Goal: Task Accomplishment & Management: Use online tool/utility

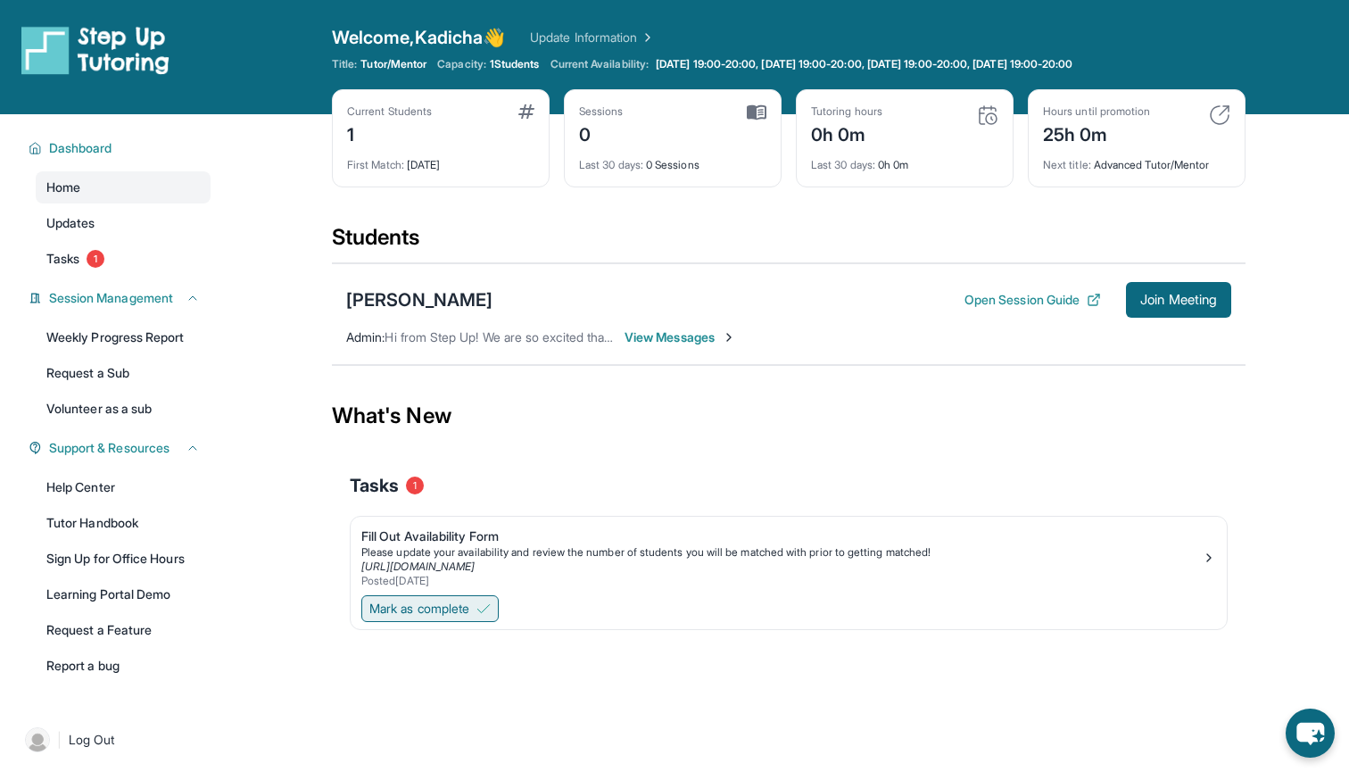
click at [446, 616] on span "Mark as complete" at bounding box center [419, 609] width 100 height 18
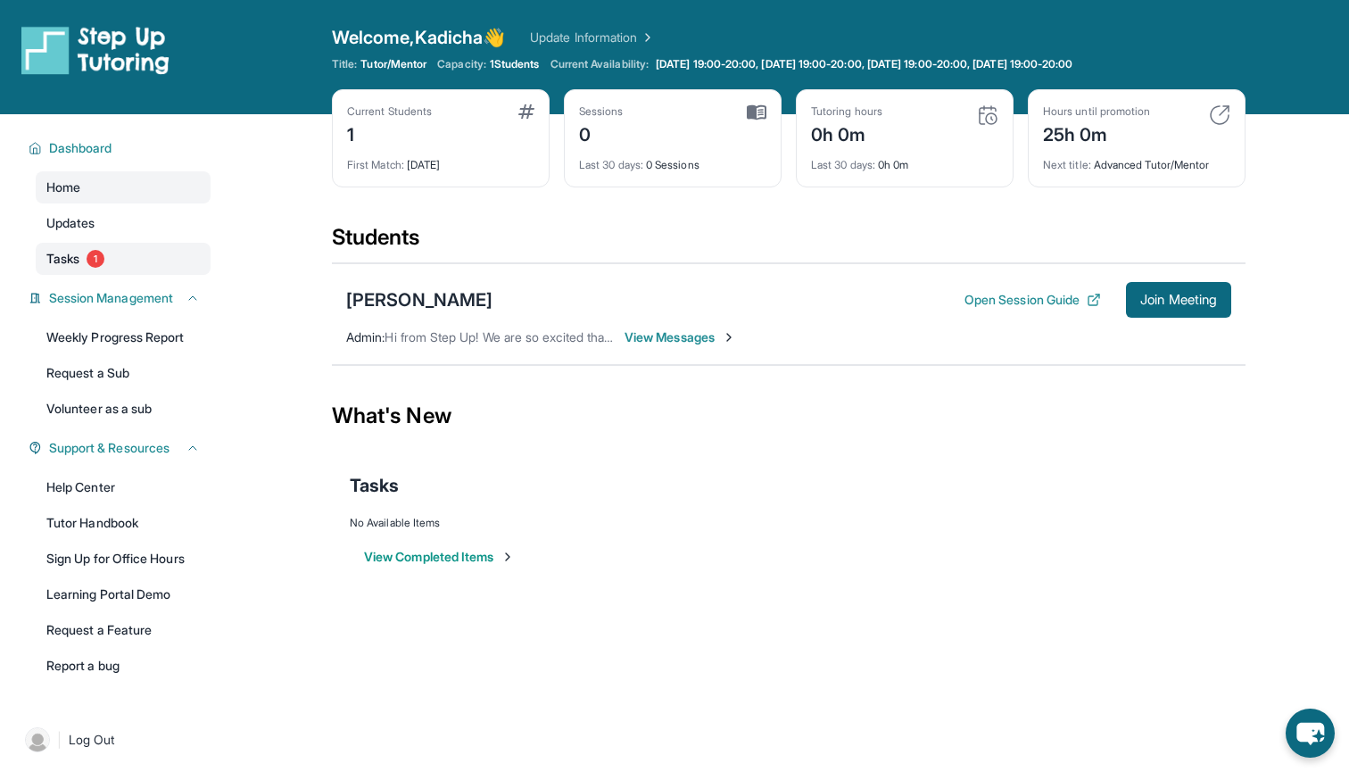
click at [51, 258] on span "Tasks" at bounding box center [62, 259] width 33 height 18
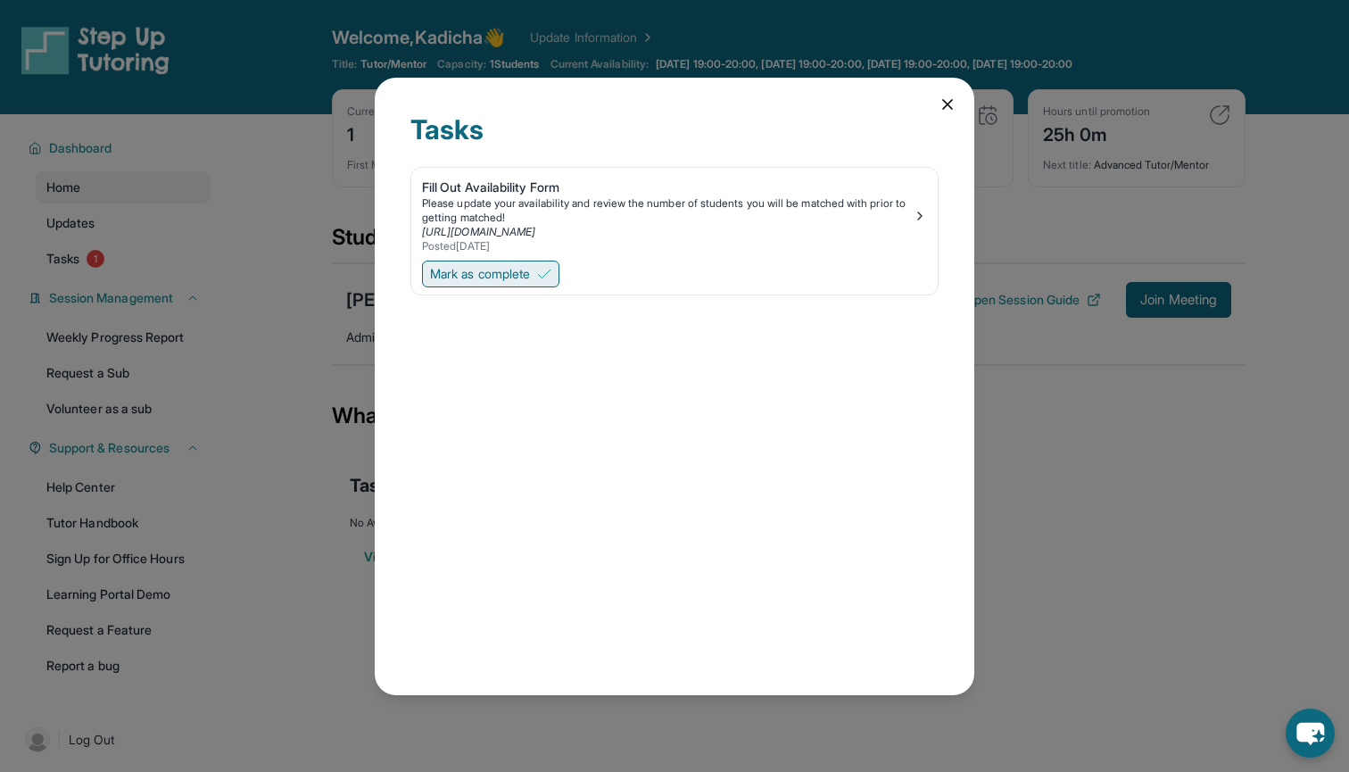
click at [541, 274] on button "Mark as complete" at bounding box center [490, 274] width 137 height 27
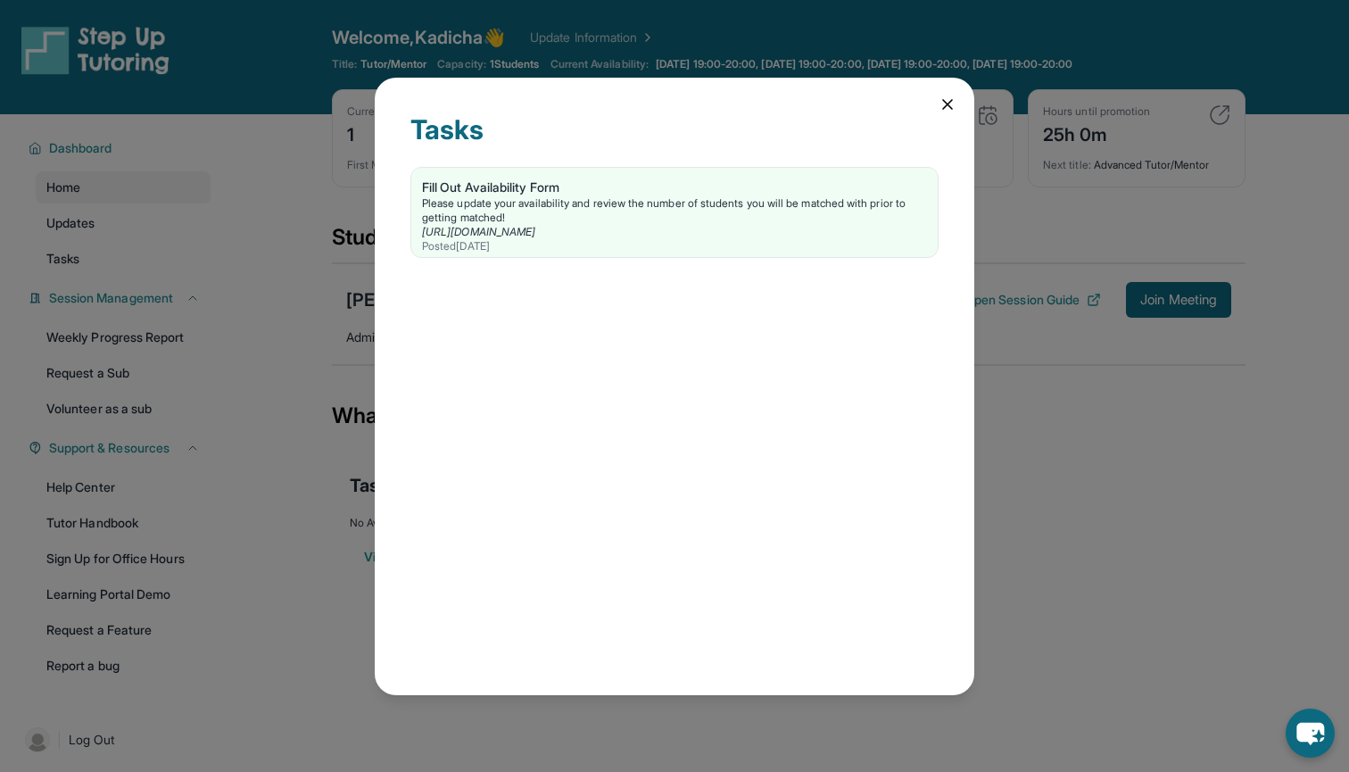
click at [947, 98] on icon at bounding box center [948, 104] width 18 height 18
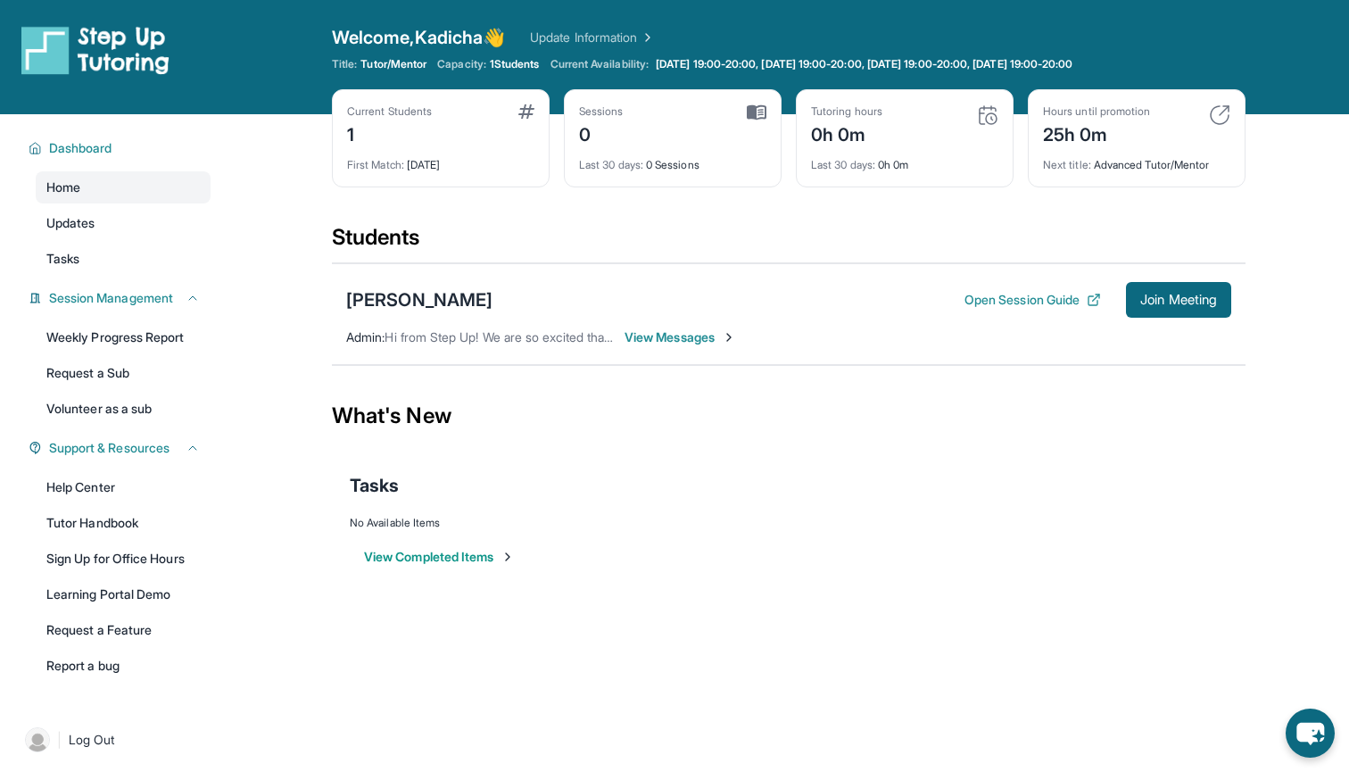
click at [463, 222] on div "Current Students 1 First Match : 6 days ago Sessions 0 Last 30 days : 0 Session…" at bounding box center [789, 156] width 914 height 134
click at [668, 343] on span "View Messages" at bounding box center [681, 337] width 112 height 18
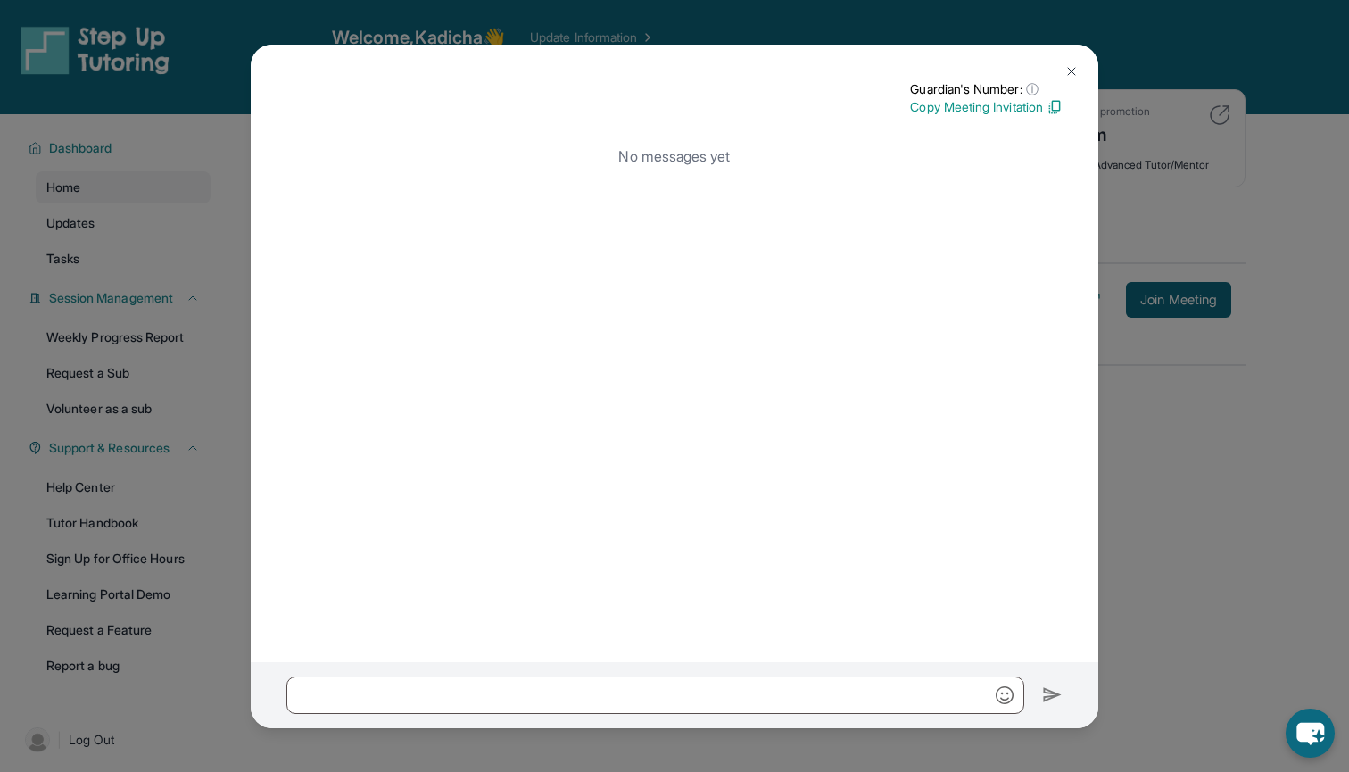
click at [1069, 73] on img at bounding box center [1071, 71] width 14 height 14
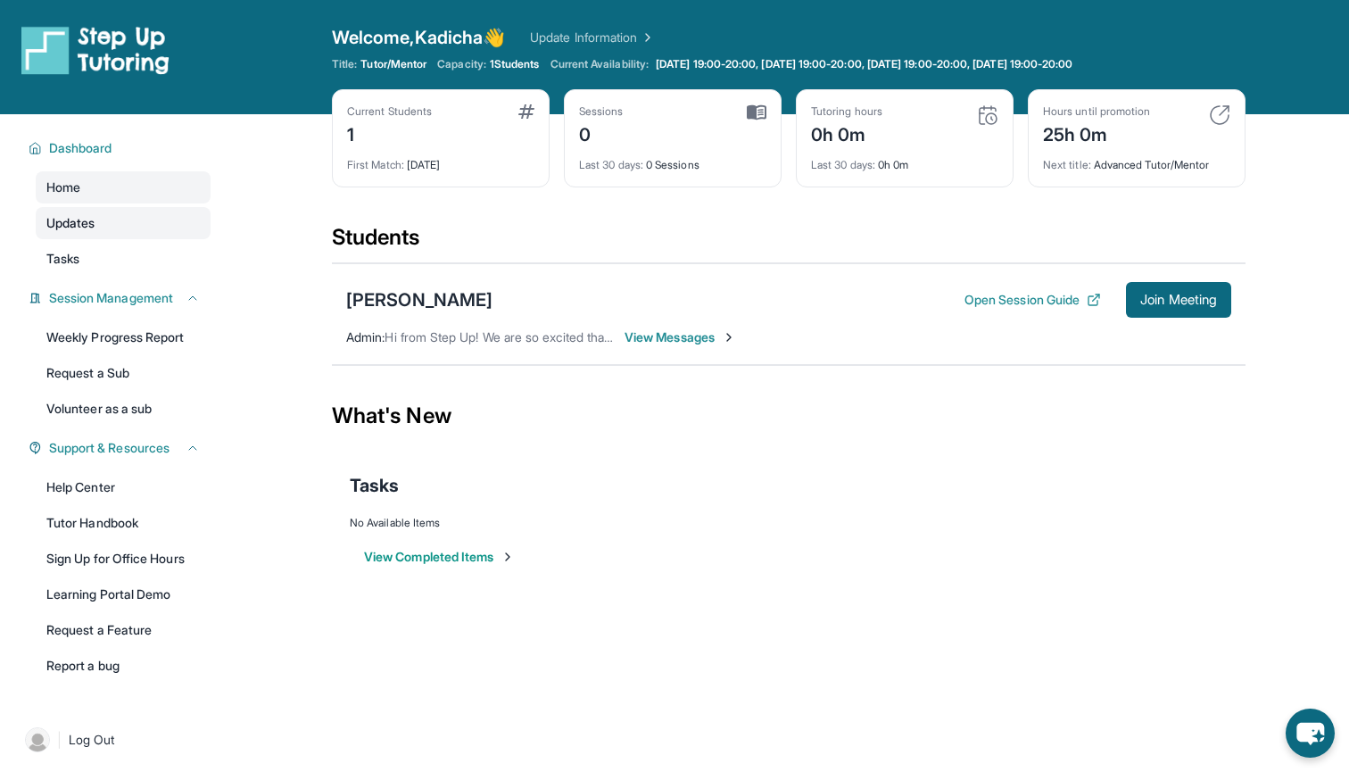
click at [104, 229] on link "Updates" at bounding box center [123, 223] width 175 height 32
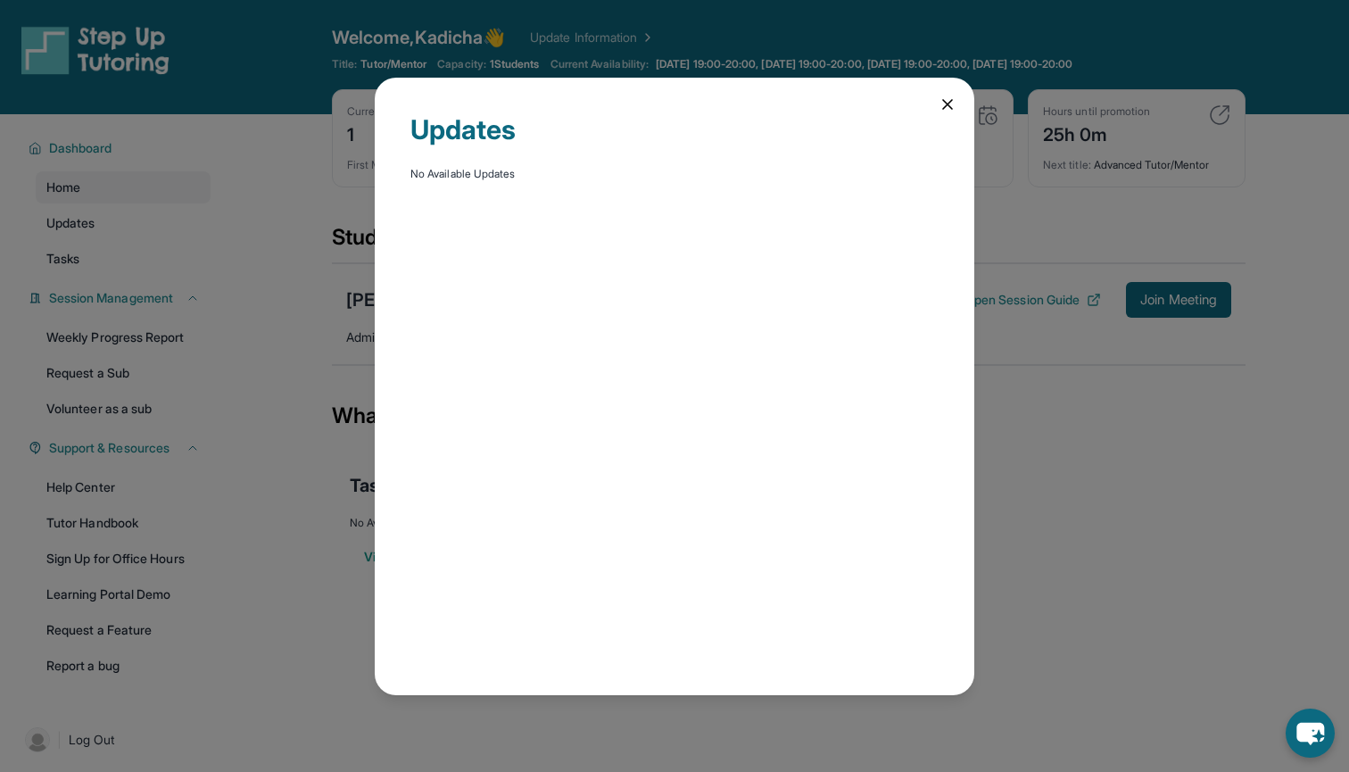
click at [942, 103] on icon at bounding box center [948, 104] width 18 height 18
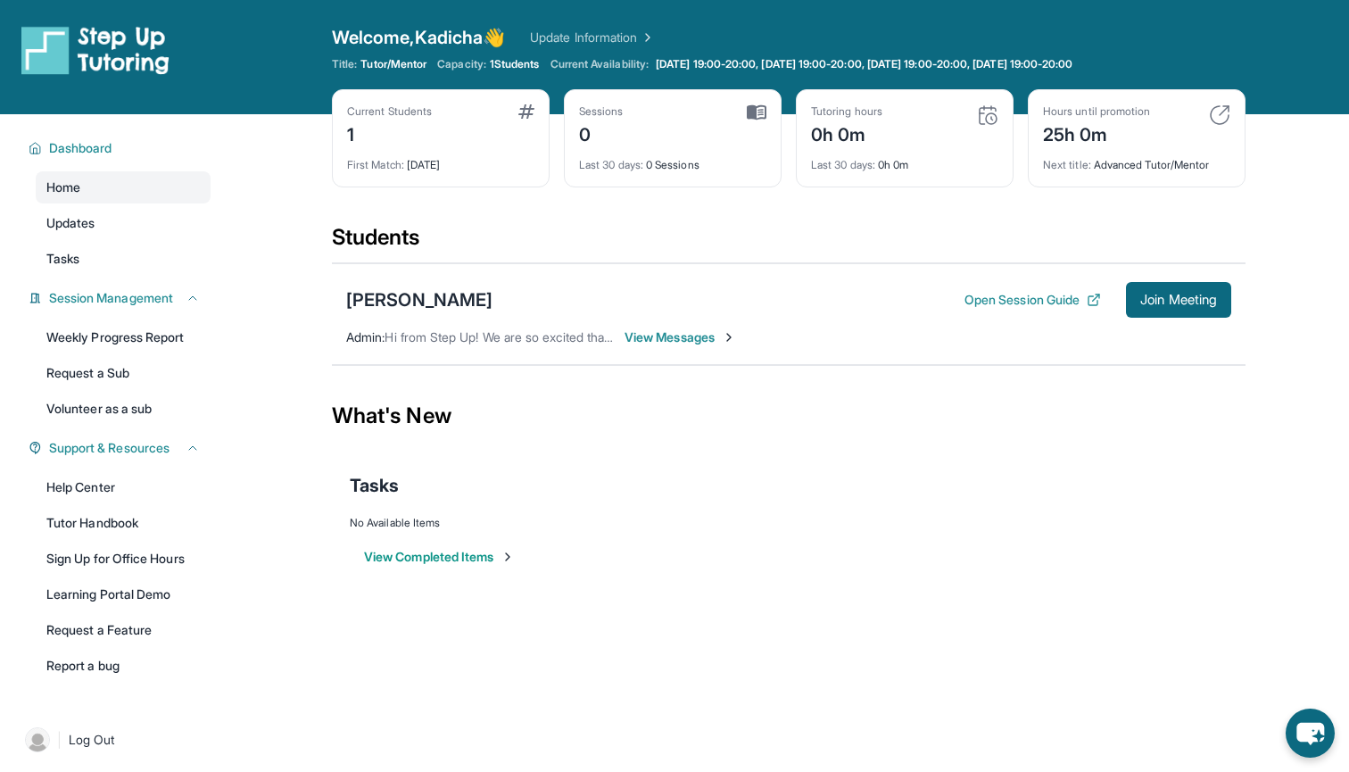
click at [385, 314] on div "Duc Tran Open Session Guide Join Meeting" at bounding box center [788, 300] width 885 height 36
click at [143, 517] on link "Tutor Handbook" at bounding box center [123, 523] width 175 height 32
click at [519, 62] on span "1 Students" at bounding box center [515, 64] width 50 height 14
click at [653, 33] on link "Update Information" at bounding box center [592, 38] width 125 height 18
click at [129, 196] on link "Home" at bounding box center [123, 187] width 175 height 32
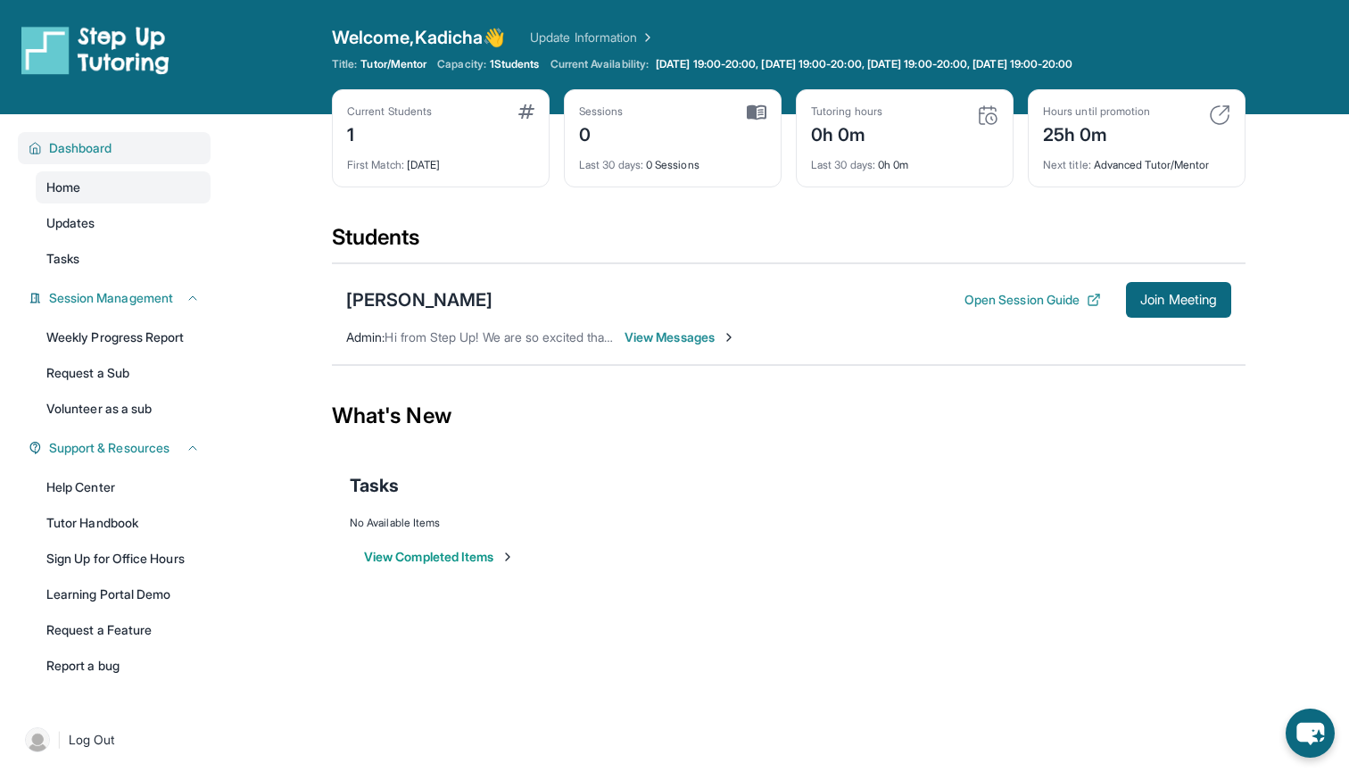
click at [93, 148] on span "Dashboard" at bounding box center [80, 148] width 63 height 18
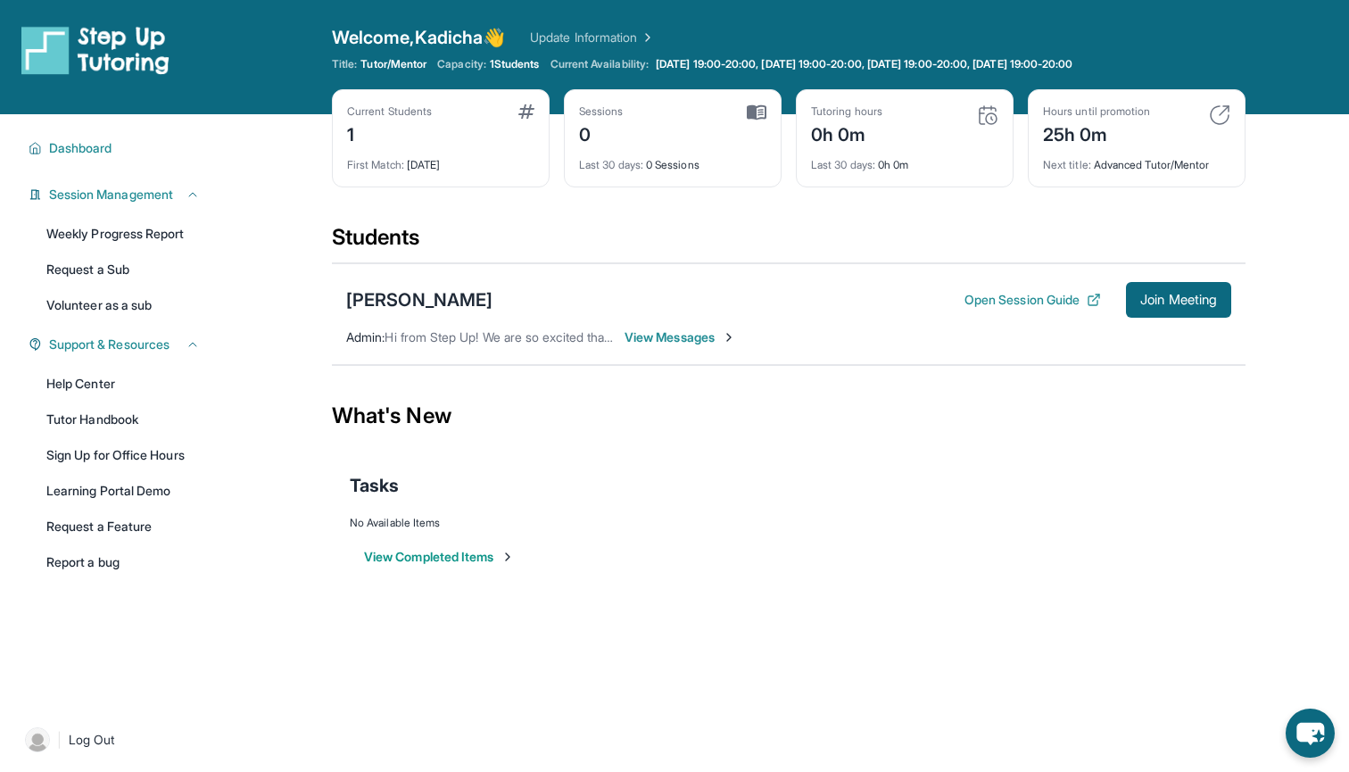
click at [459, 145] on div "Current Students 1" at bounding box center [440, 125] width 187 height 43
click at [645, 121] on div "Sessions 0" at bounding box center [672, 125] width 187 height 43
click at [675, 357] on div "Duc Tran Open Session Guide Join Meeting Admin : Hi from Step Up! We are so exc…" at bounding box center [789, 314] width 914 height 102
click at [677, 344] on span "View Messages" at bounding box center [681, 337] width 112 height 18
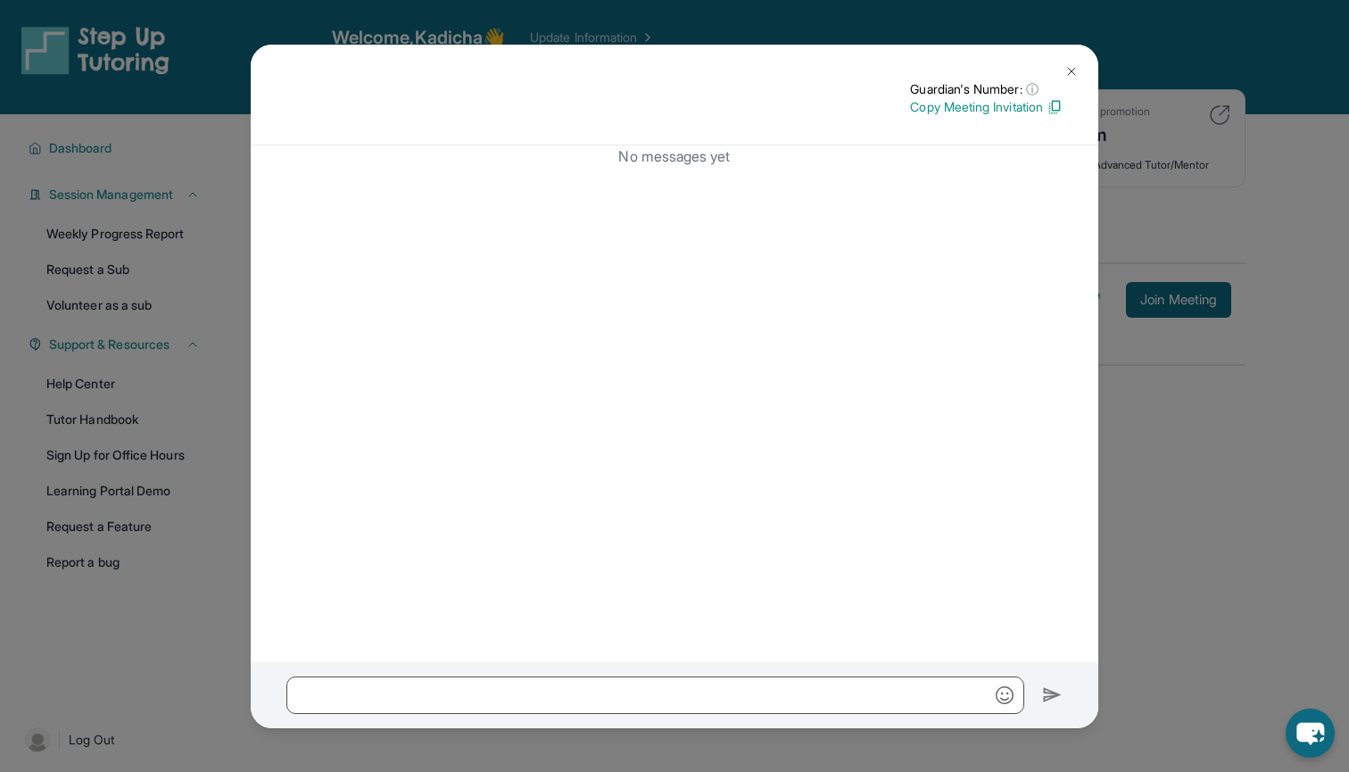
click at [1072, 65] on img at bounding box center [1071, 71] width 14 height 14
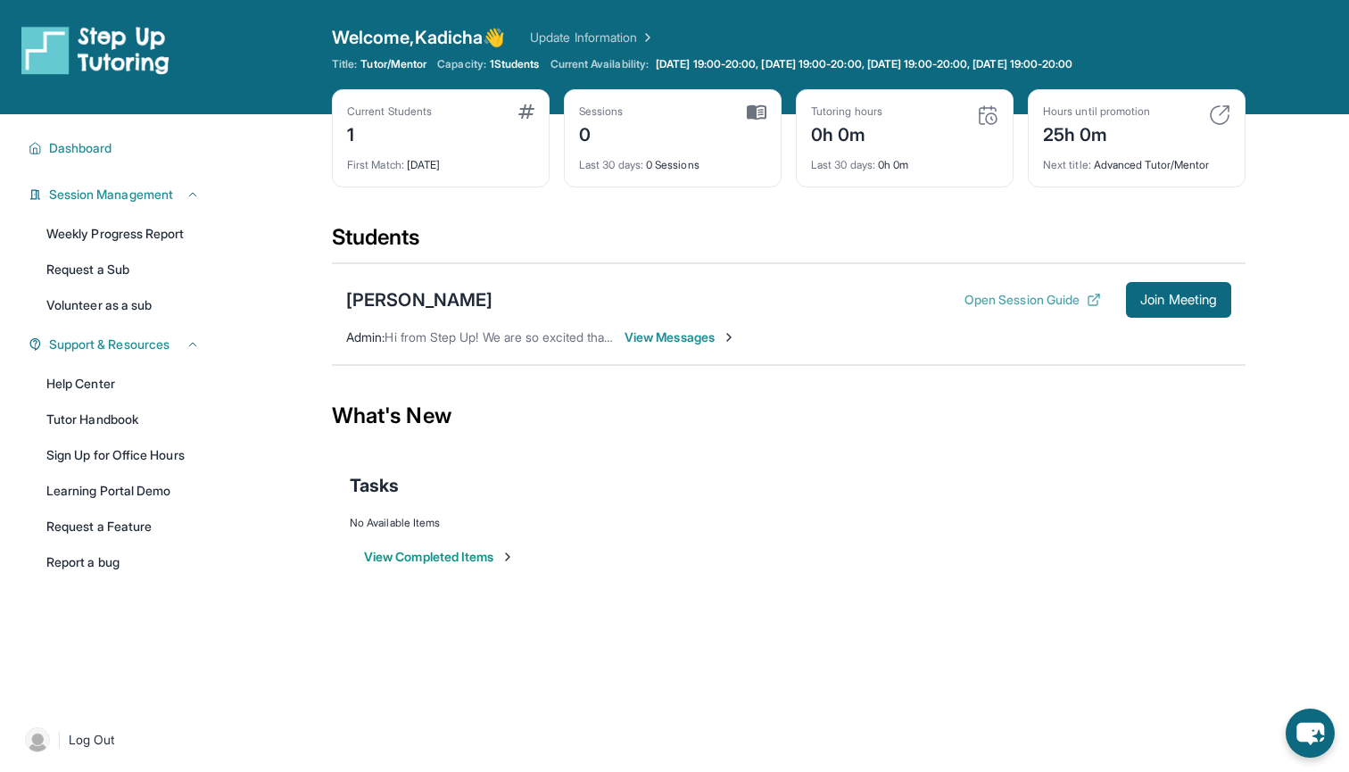
click at [974, 297] on button "Open Session Guide" at bounding box center [1032, 300] width 137 height 18
click at [1189, 299] on span "Join Meeting" at bounding box center [1178, 299] width 77 height 11
click at [1046, 307] on button "Open Session Guide" at bounding box center [1032, 300] width 137 height 18
click at [1156, 308] on button "Join Meeting" at bounding box center [1178, 300] width 105 height 36
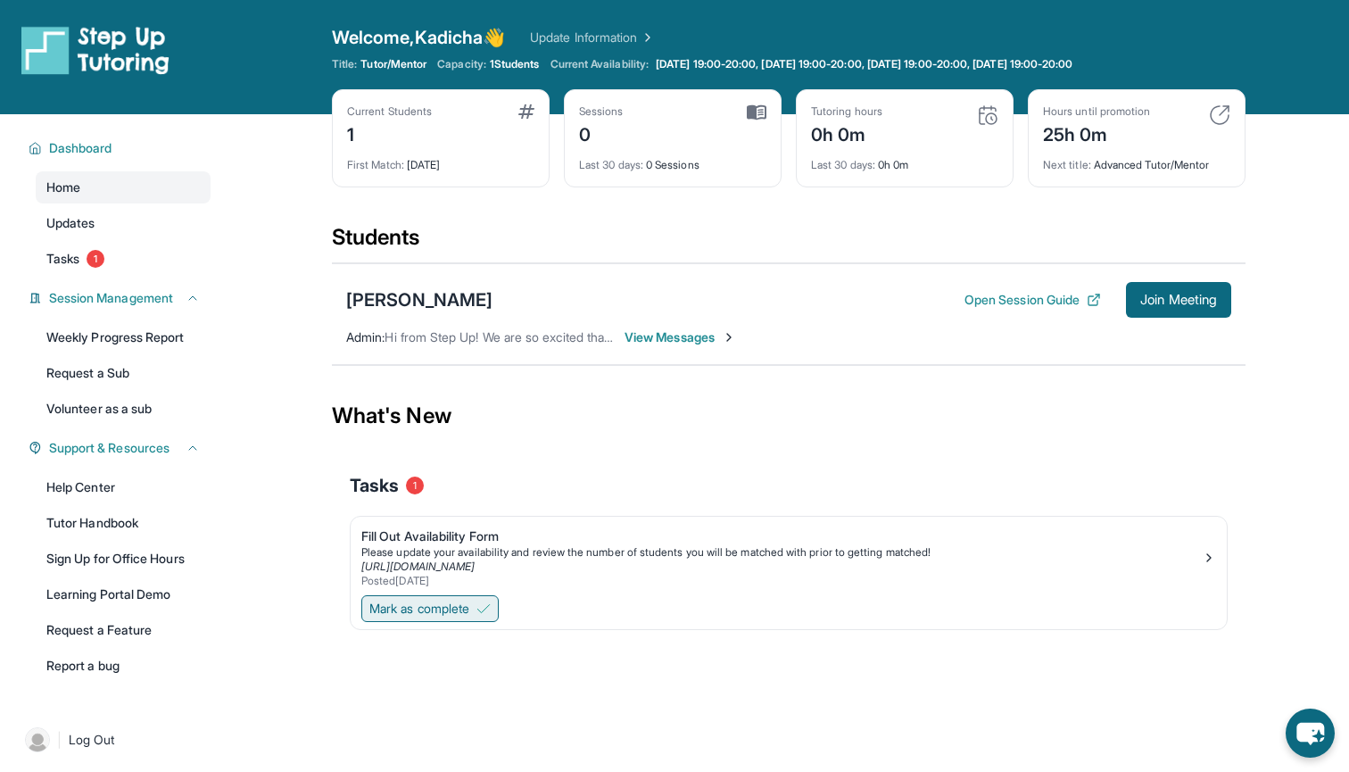
click at [441, 603] on span "Mark as complete" at bounding box center [419, 609] width 100 height 18
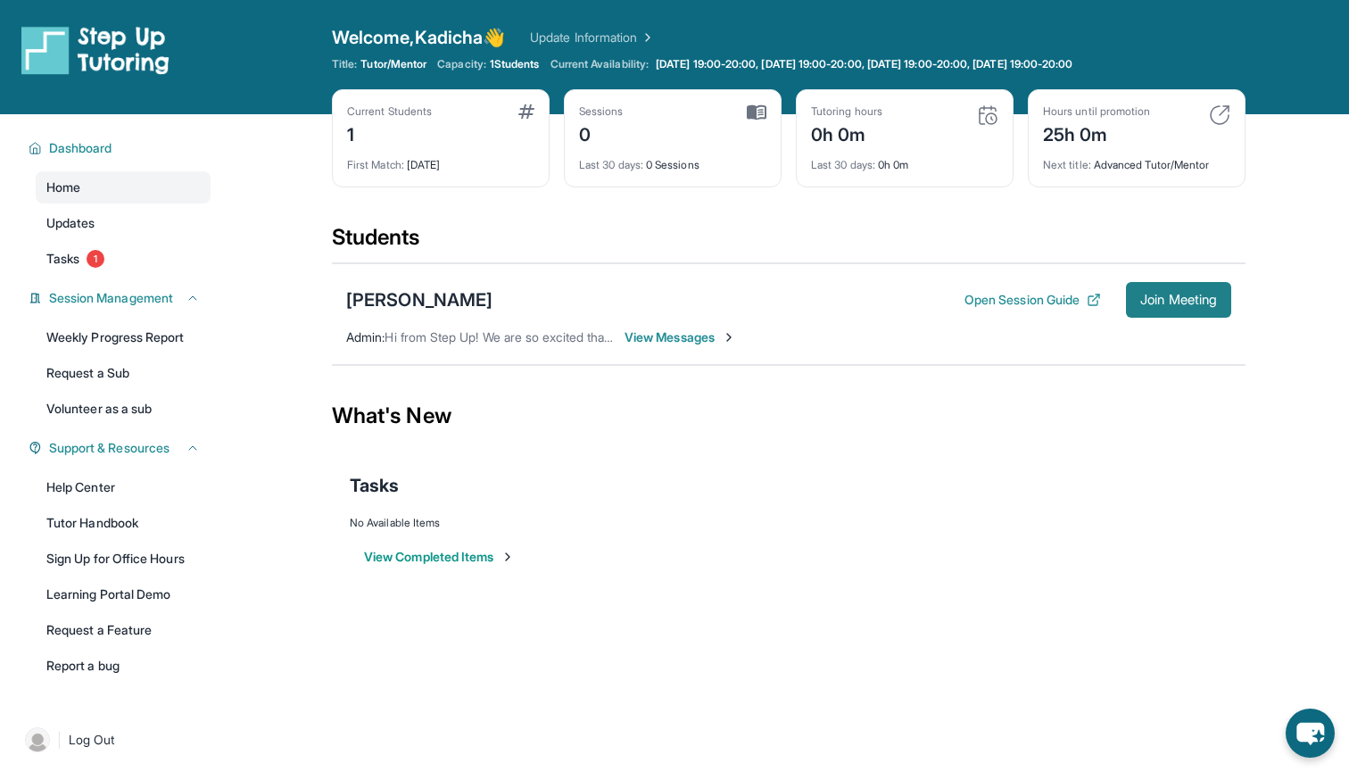
click at [643, 294] on span "Join Meeting" at bounding box center [1178, 299] width 77 height 11
click at [643, 298] on button "Open Session Guide" at bounding box center [1032, 300] width 137 height 18
